Goal: Transaction & Acquisition: Purchase product/service

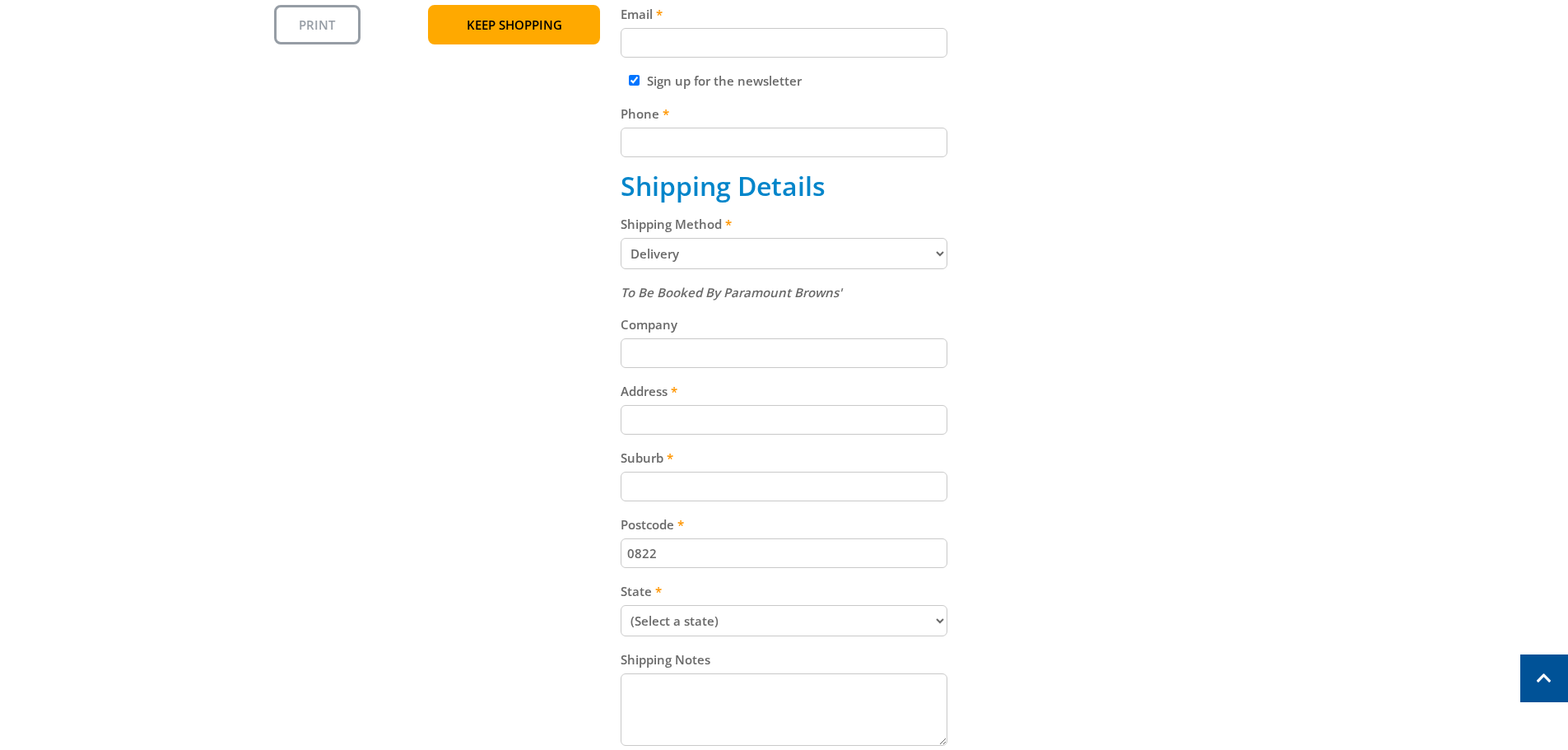
scroll to position [577, 0]
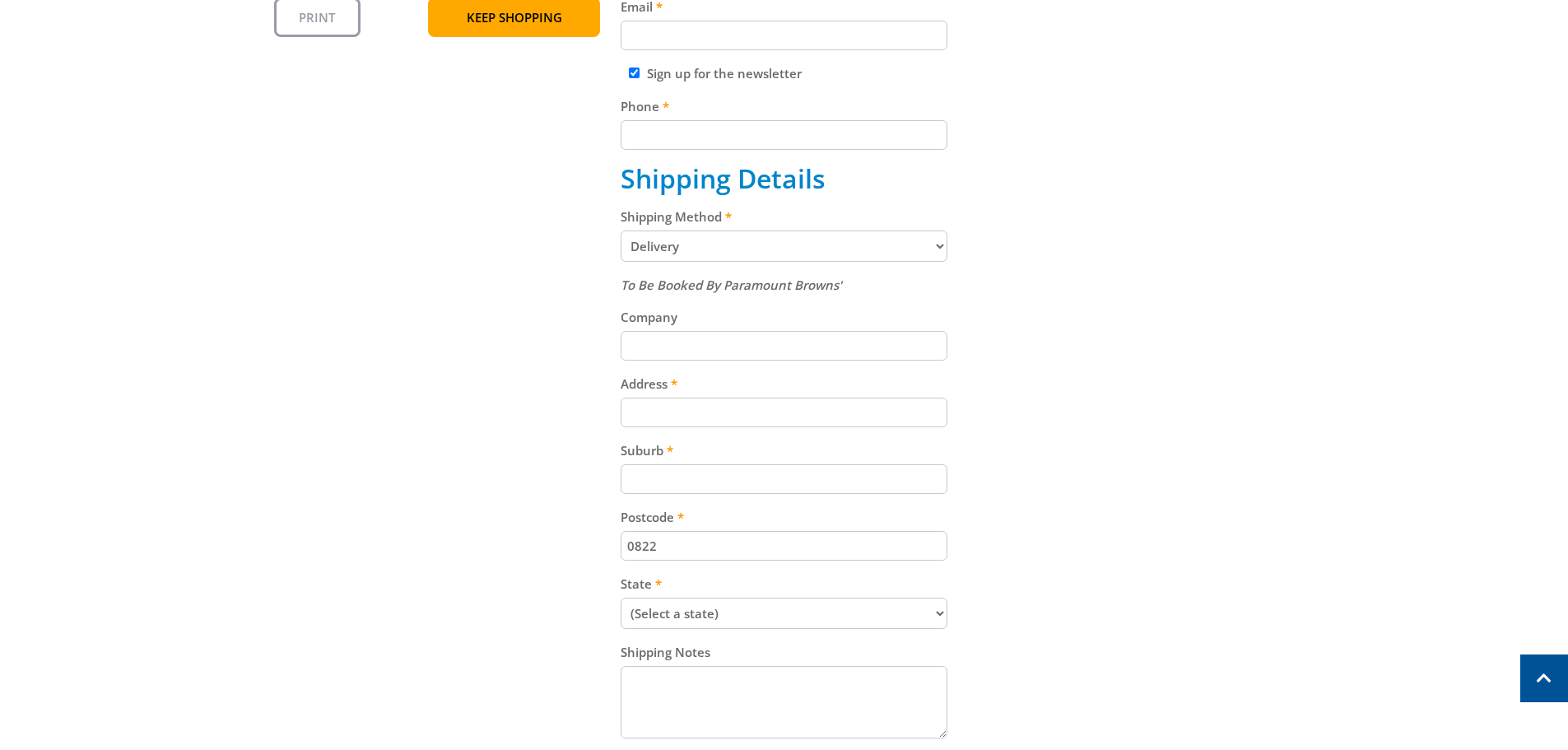
click at [918, 235] on select "Pickup from Gepps Cross Delivery" at bounding box center [784, 246] width 327 height 32
click at [922, 240] on select "Pickup from Gepps Cross Delivery" at bounding box center [784, 246] width 327 height 32
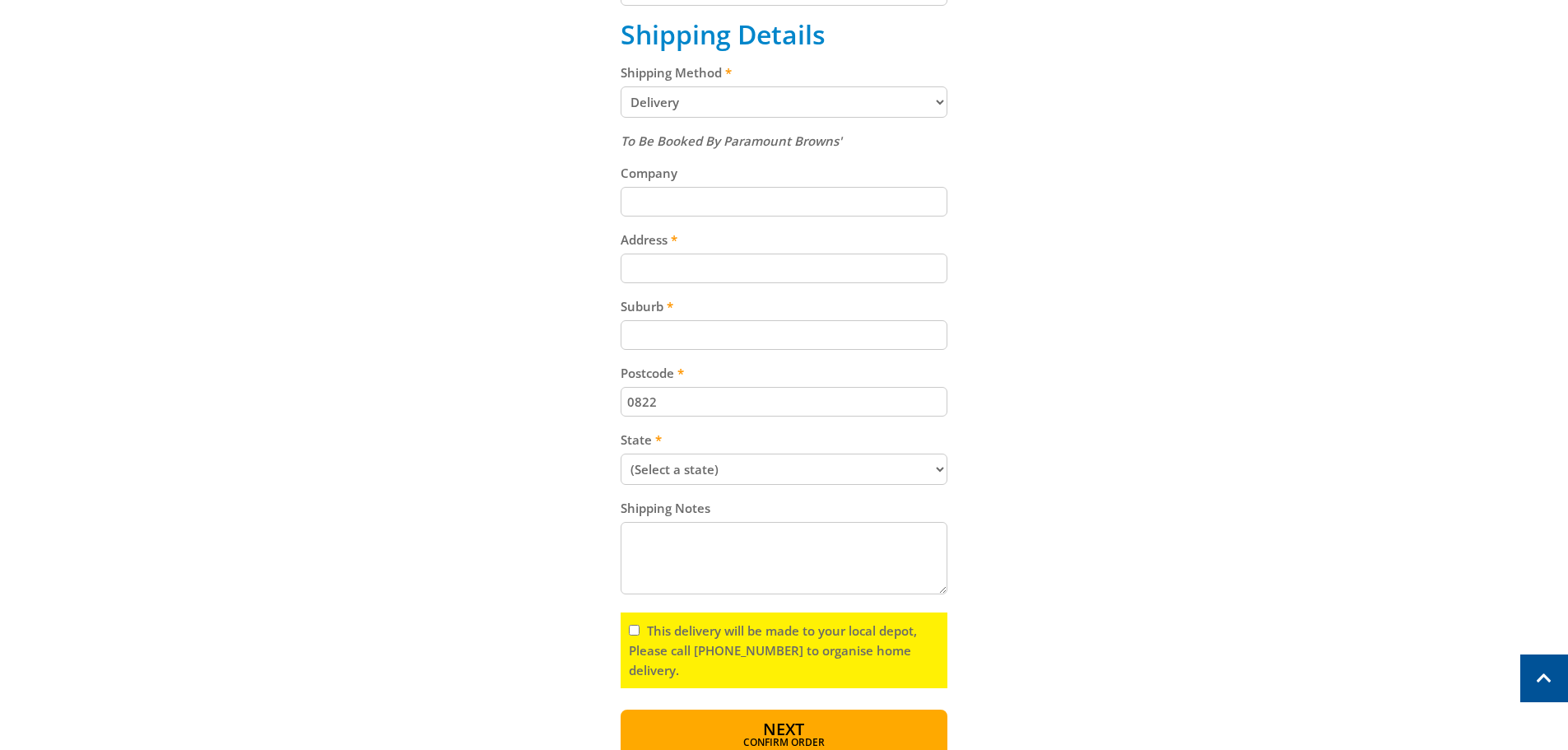
scroll to position [741, 0]
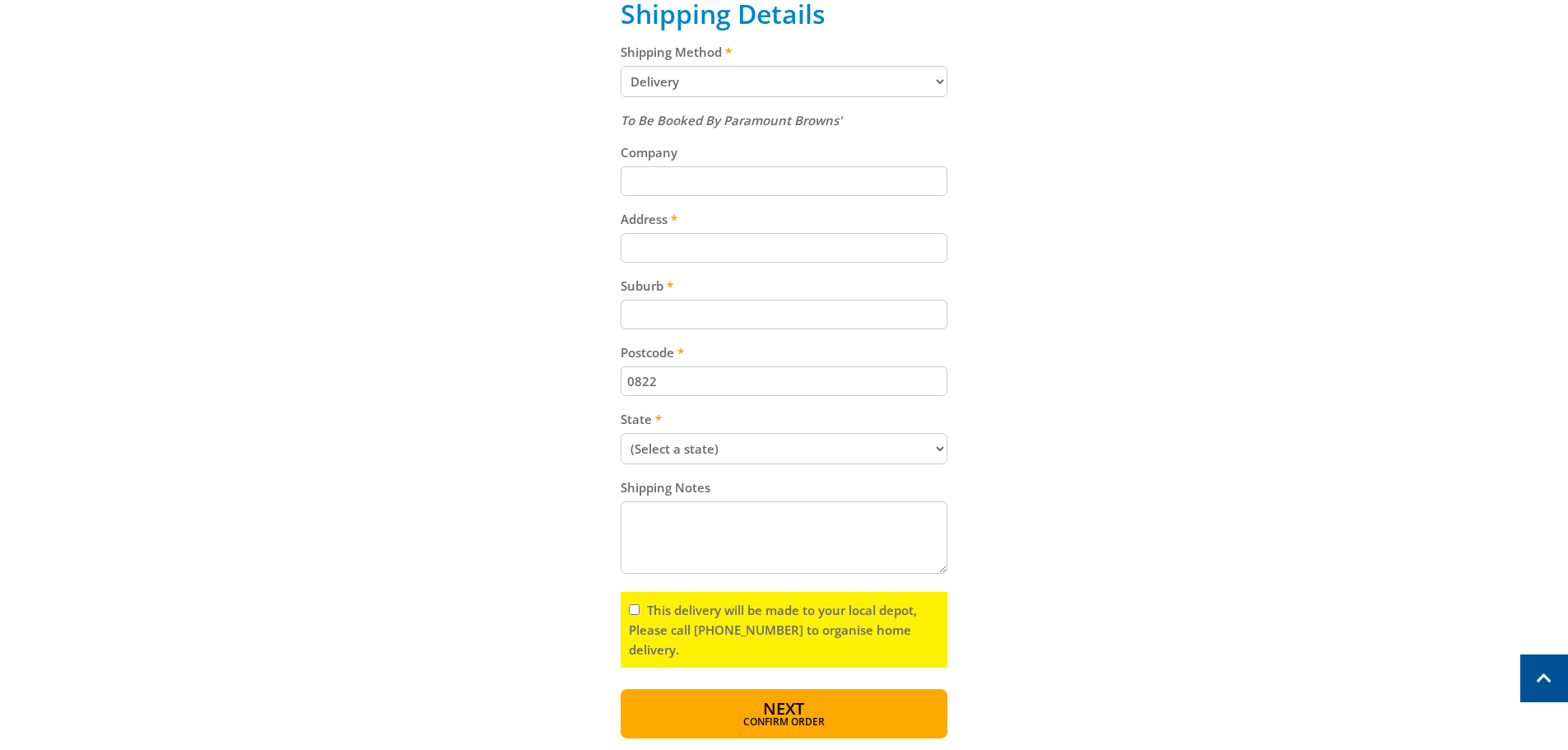
click at [744, 179] on input "Company" at bounding box center [784, 181] width 327 height 30
click at [759, 244] on input "Address" at bounding box center [784, 248] width 327 height 30
click at [1263, 325] on div "Cart GUN SAFE - 3MM 5 GUN CAPACITY $339.00 1 Item total: $339.00 Sub Total $339…" at bounding box center [784, 167] width 1020 height 1142
click at [923, 451] on select "(Select a state) [GEOGRAPHIC_DATA] [GEOGRAPHIC_DATA] [GEOGRAPHIC_DATA] [GEOGRAP…" at bounding box center [784, 449] width 327 height 32
select select "NT"
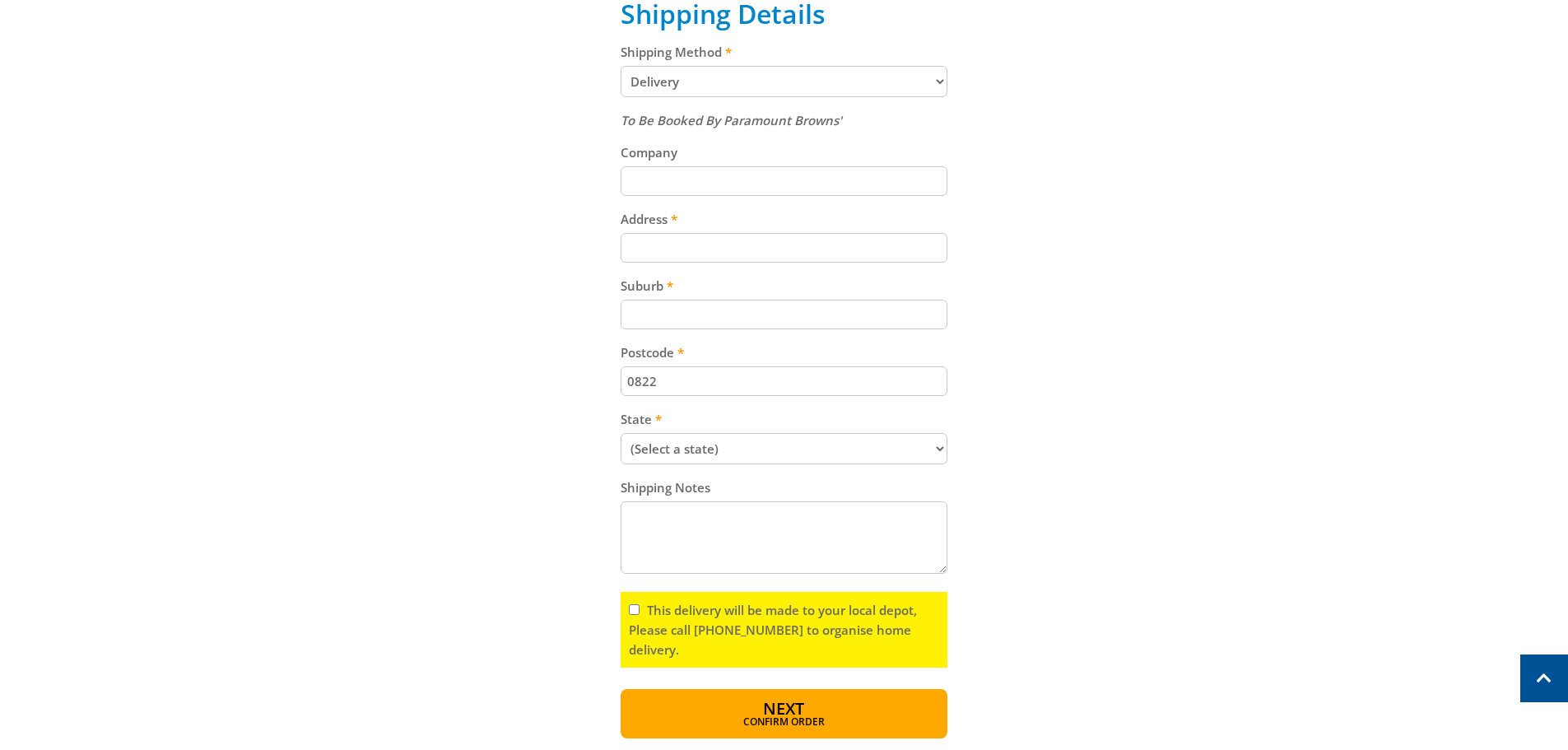
click at [621, 433] on select "(Select a state) [GEOGRAPHIC_DATA] [GEOGRAPHIC_DATA] [GEOGRAPHIC_DATA] [GEOGRAP…" at bounding box center [784, 449] width 327 height 32
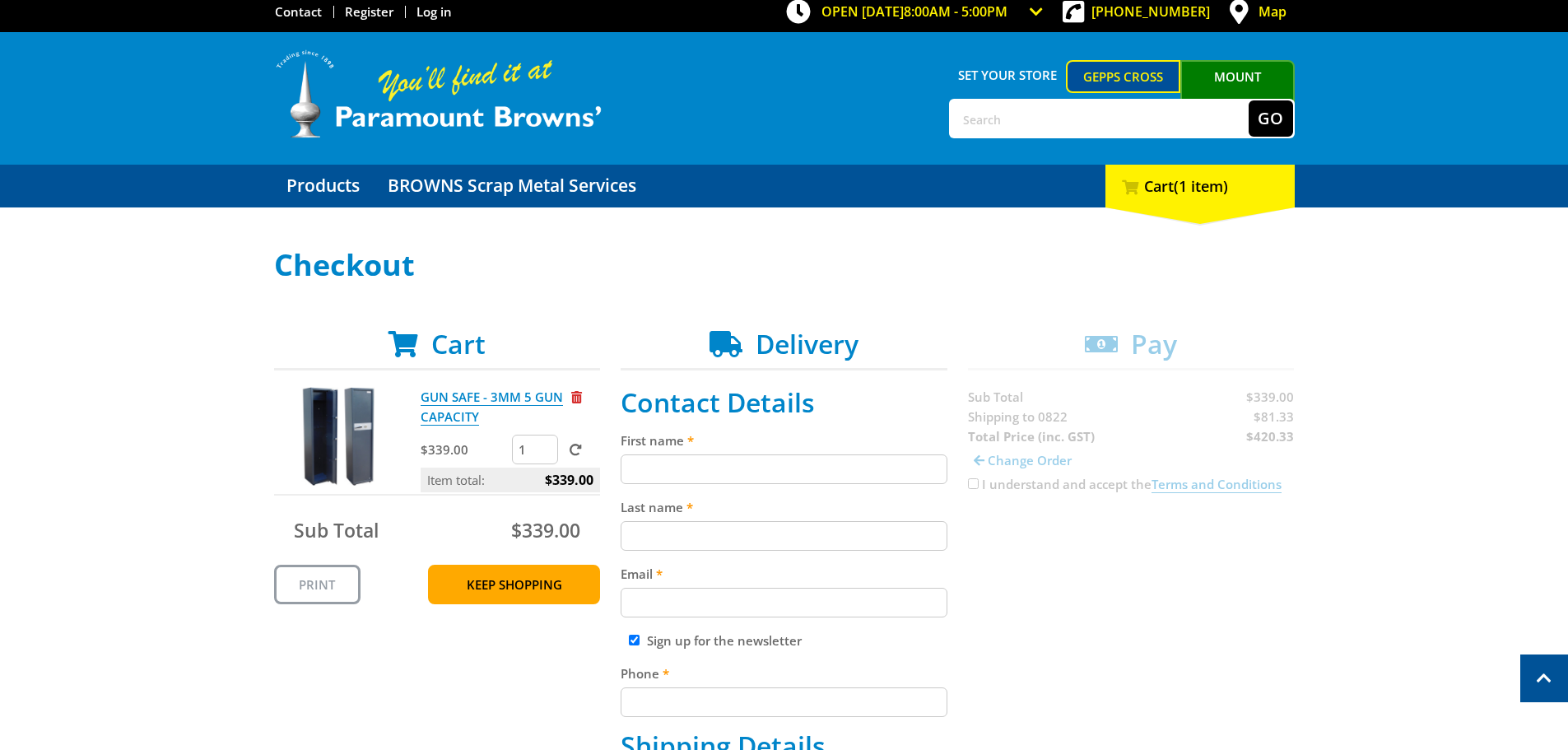
scroll to position [0, 0]
